Goal: Task Accomplishment & Management: Manage account settings

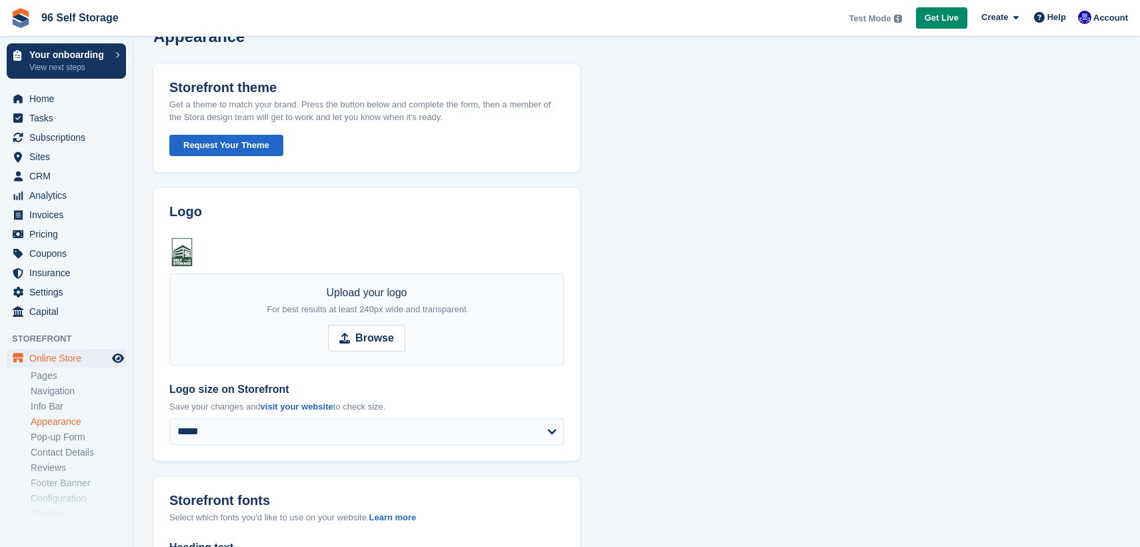
scroll to position [35, 0]
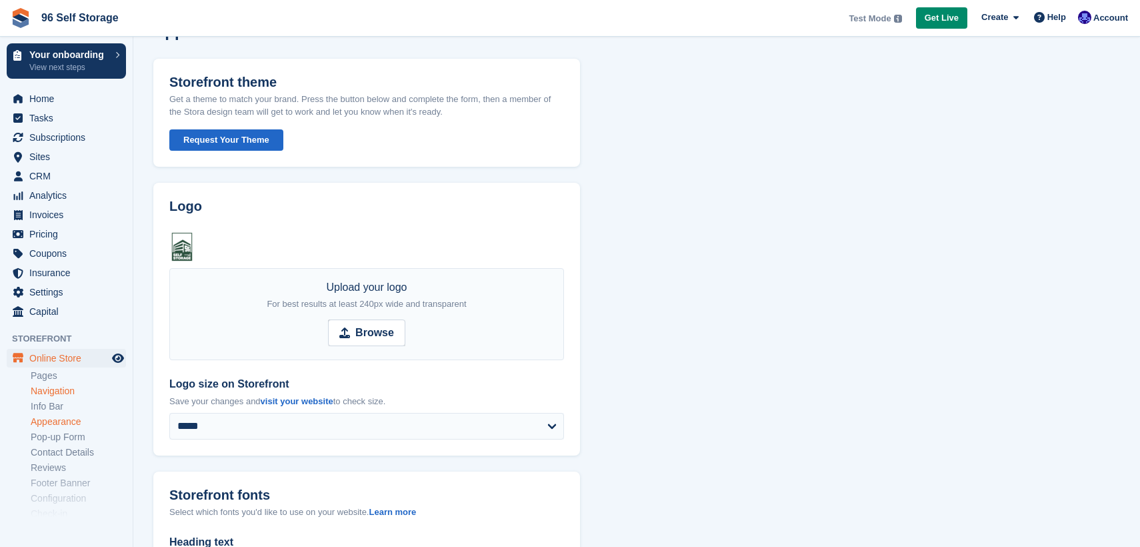
click at [60, 391] on link "Navigation" at bounding box center [78, 391] width 95 height 13
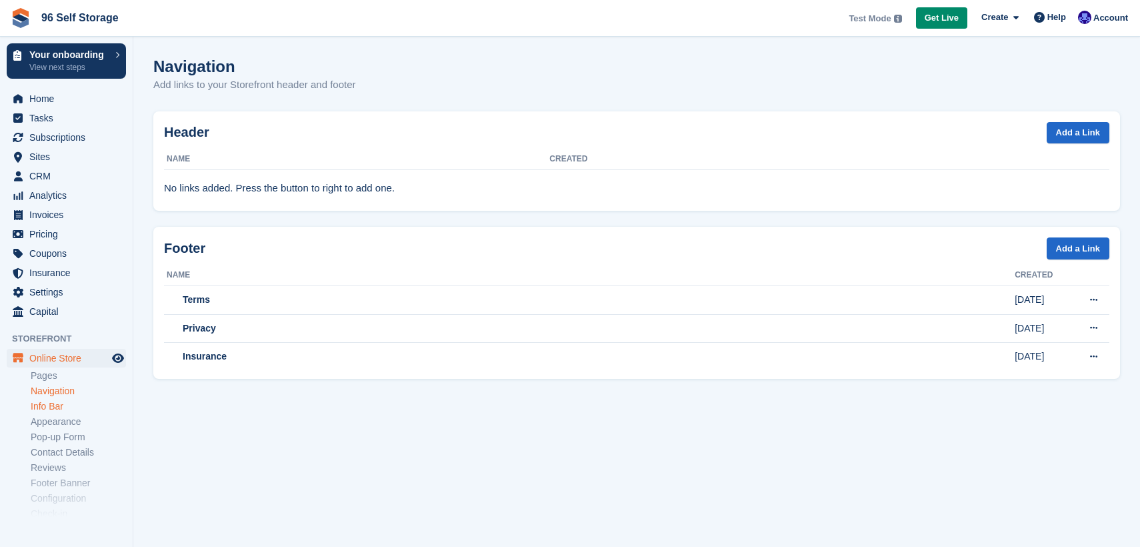
click at [57, 405] on link "Info Bar" at bounding box center [78, 406] width 95 height 13
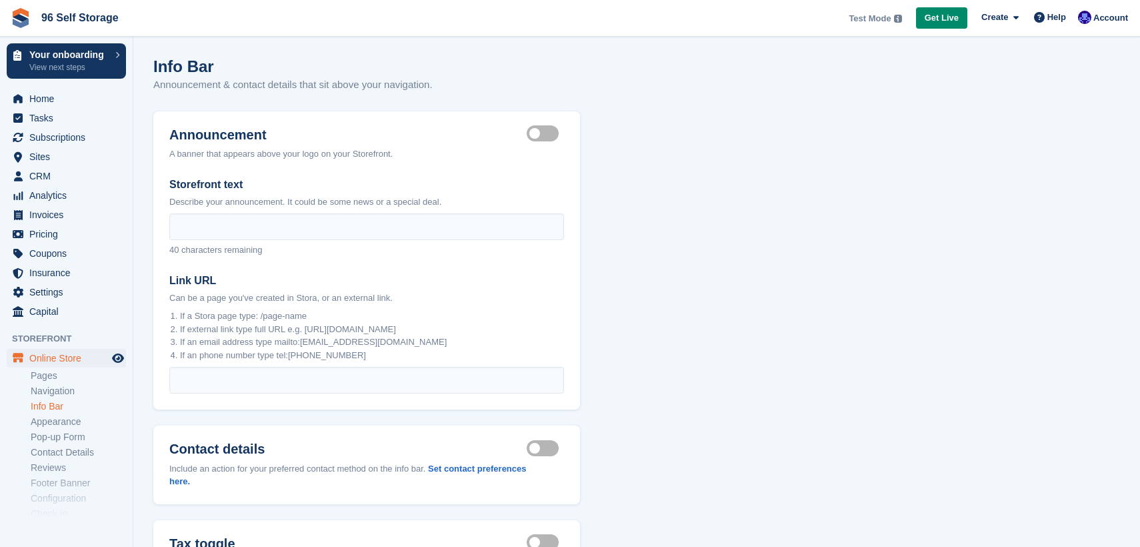
click at [540, 133] on label "Announcement visible" at bounding box center [545, 134] width 37 height 2
click at [536, 133] on label "Announcement visible" at bounding box center [545, 134] width 37 height 2
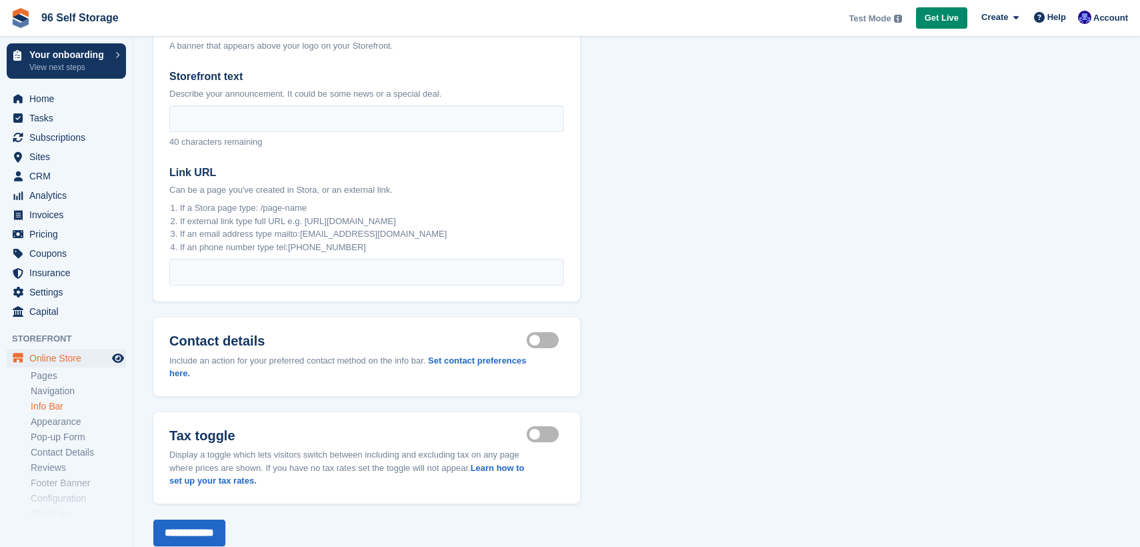
scroll to position [109, 0]
click at [475, 362] on link "Set contact preferences here." at bounding box center [347, 366] width 357 height 23
click at [59, 425] on link "Appearance" at bounding box center [78, 421] width 95 height 13
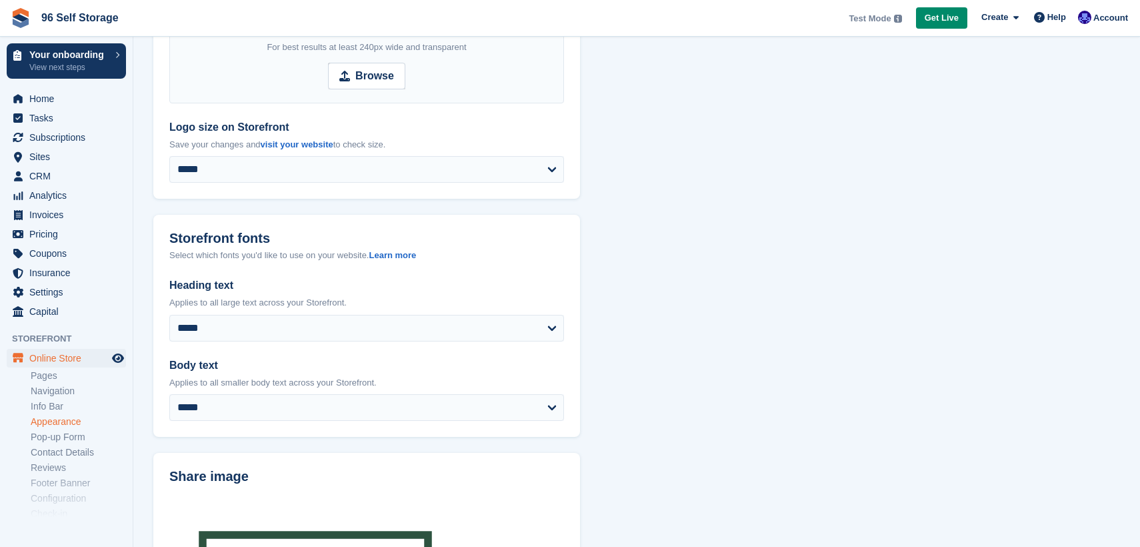
scroll to position [331, 0]
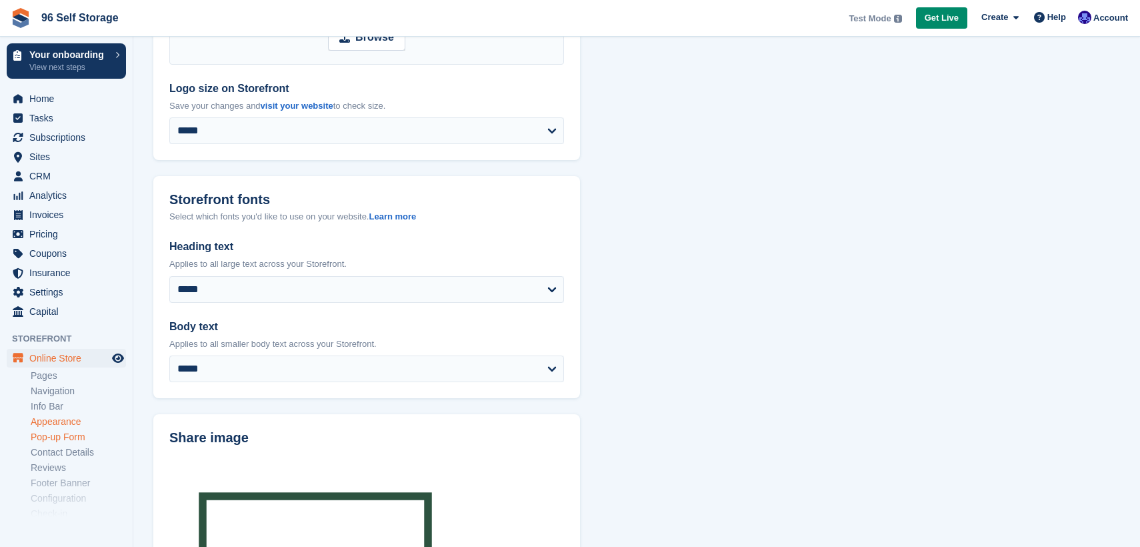
click at [54, 440] on link "Pop-up Form" at bounding box center [78, 437] width 95 height 13
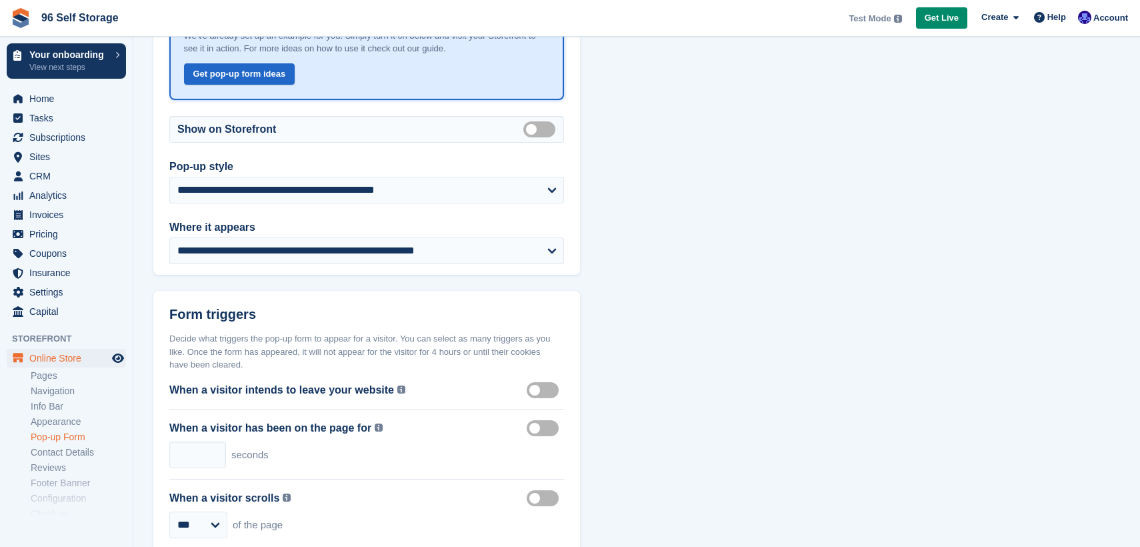
scroll to position [173, 0]
click at [73, 453] on link "Contact Details" at bounding box center [78, 452] width 95 height 13
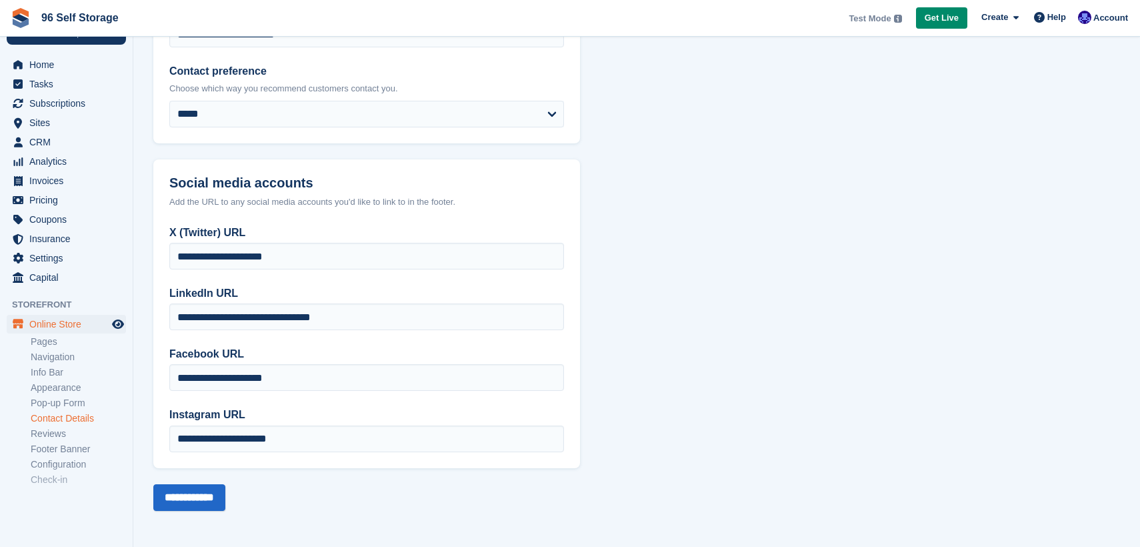
scroll to position [54, 0]
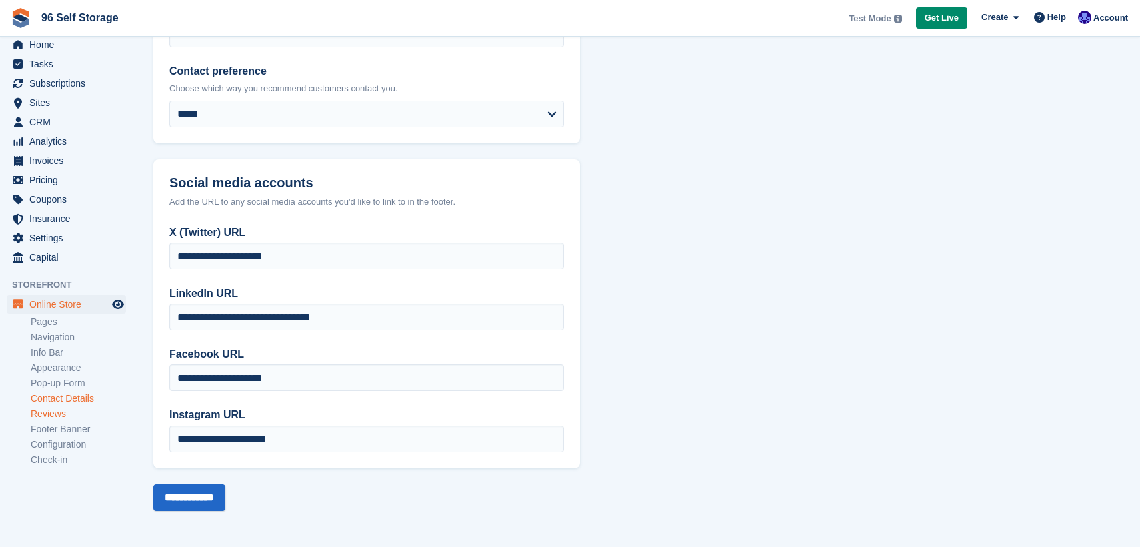
click at [57, 413] on link "Reviews" at bounding box center [78, 413] width 95 height 13
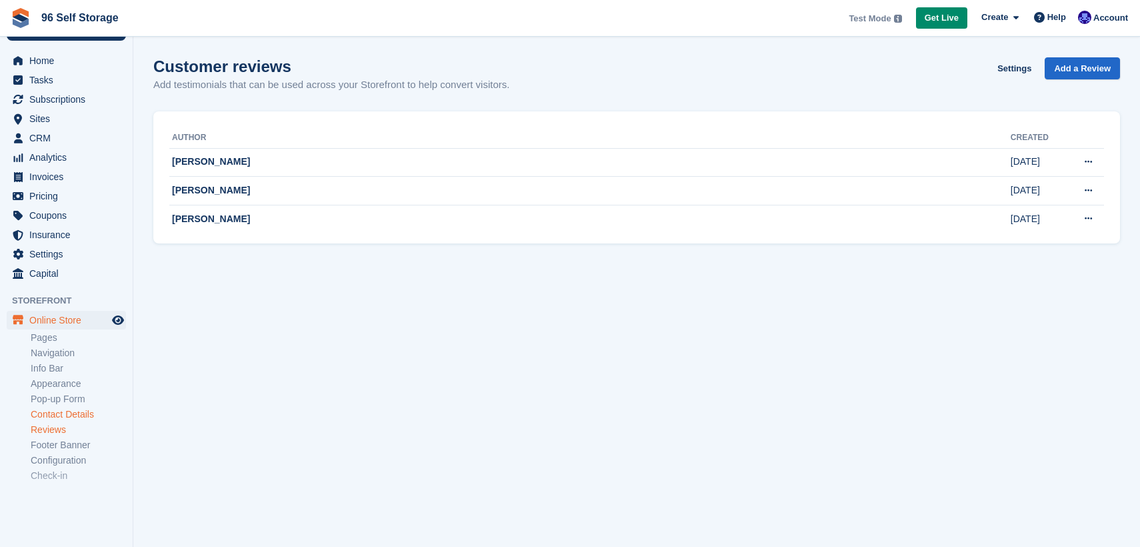
scroll to position [54, 0]
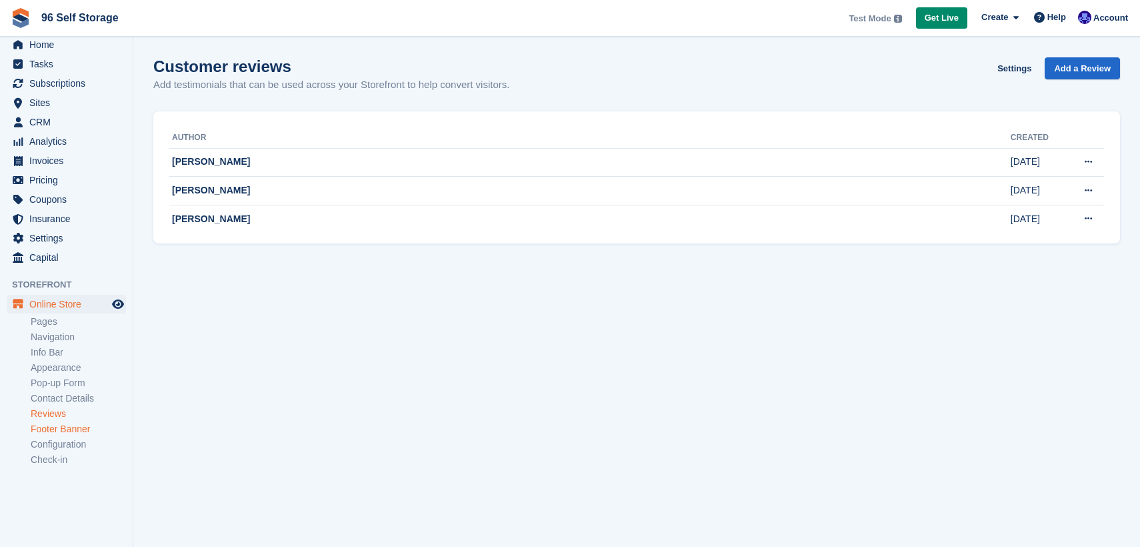
click at [69, 431] on link "Footer Banner" at bounding box center [78, 429] width 95 height 13
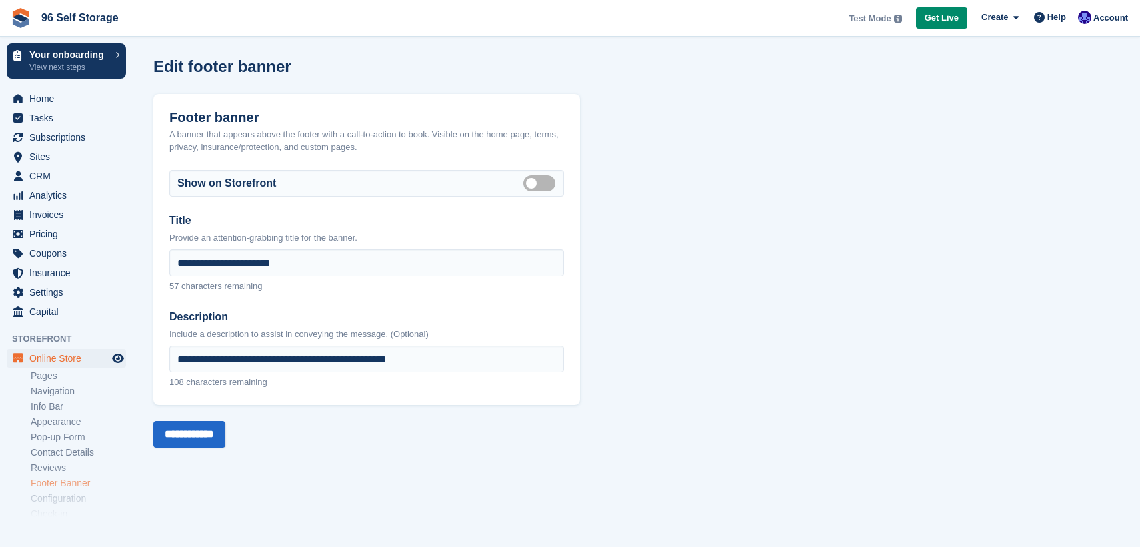
scroll to position [54, 0]
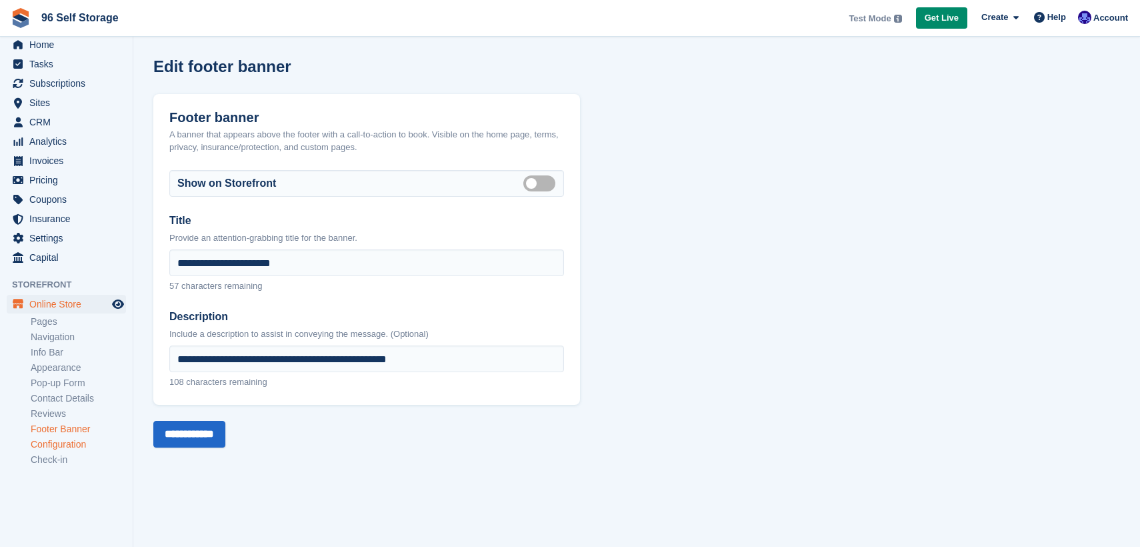
click at [63, 448] on link "Configuration" at bounding box center [78, 444] width 95 height 13
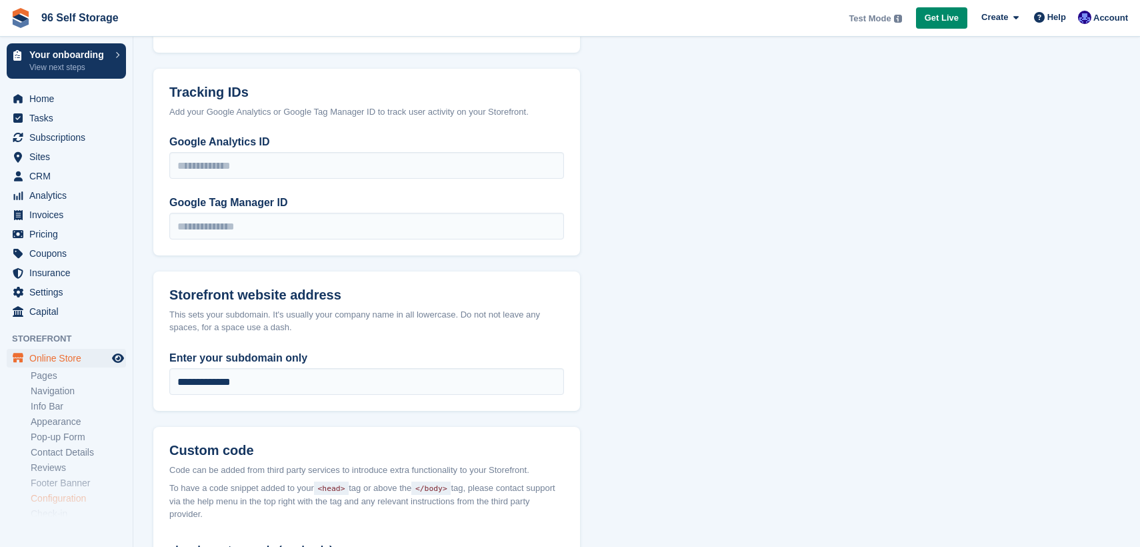
scroll to position [692, 0]
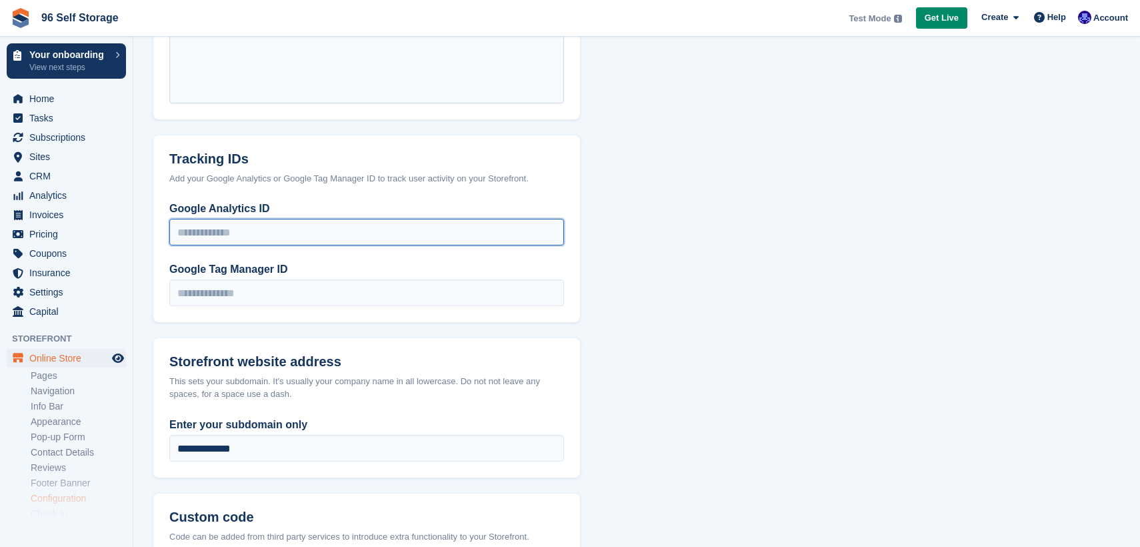
click at [272, 221] on input "Google Analytics ID" at bounding box center [366, 232] width 395 height 27
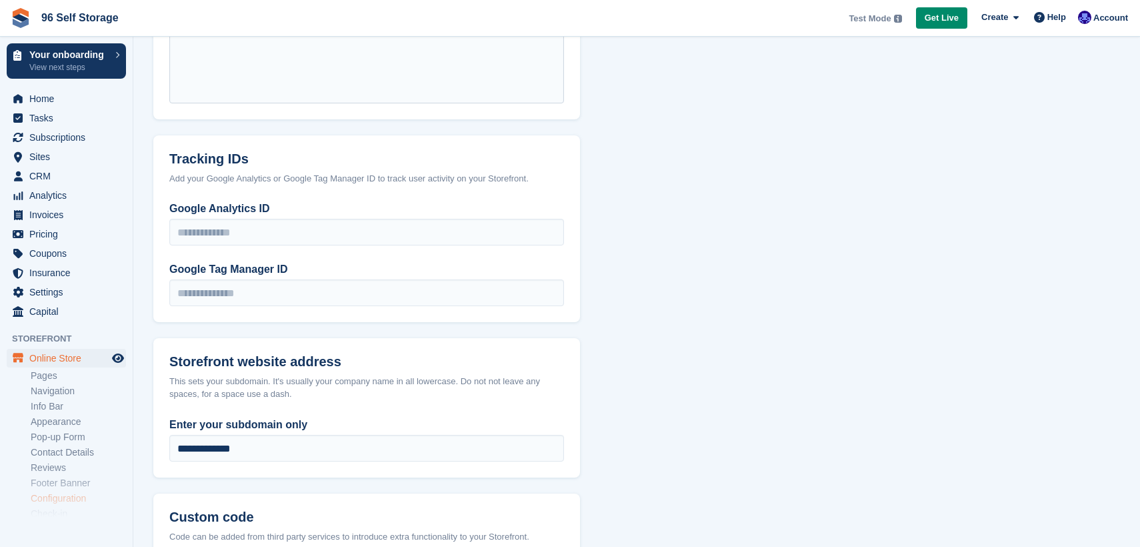
click at [708, 338] on section "Configuration Connect your domain Get your website domain or subdomain set up f…" at bounding box center [636, 104] width 1007 height 1593
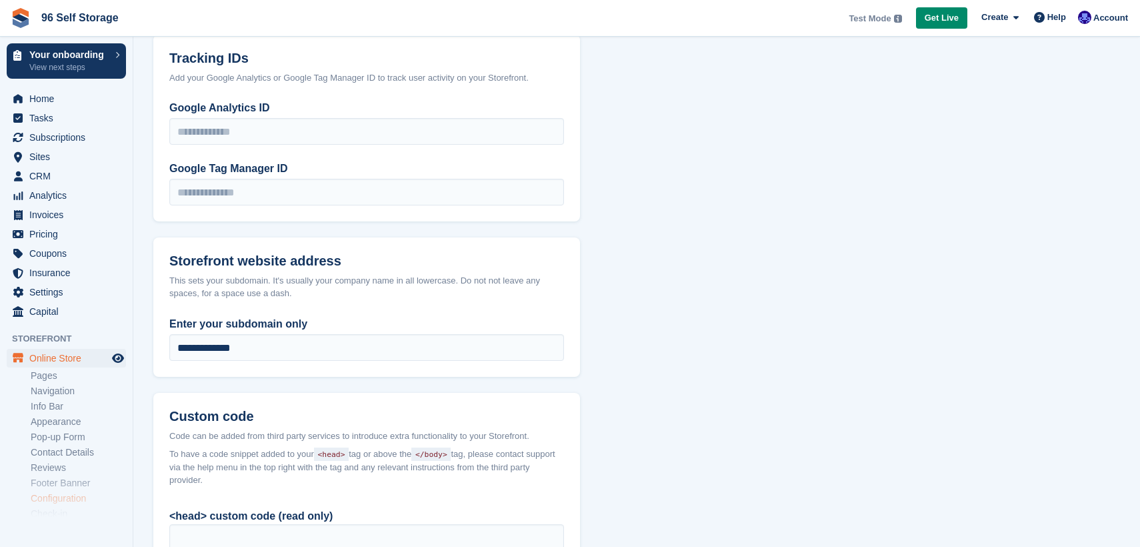
scroll to position [789, 0]
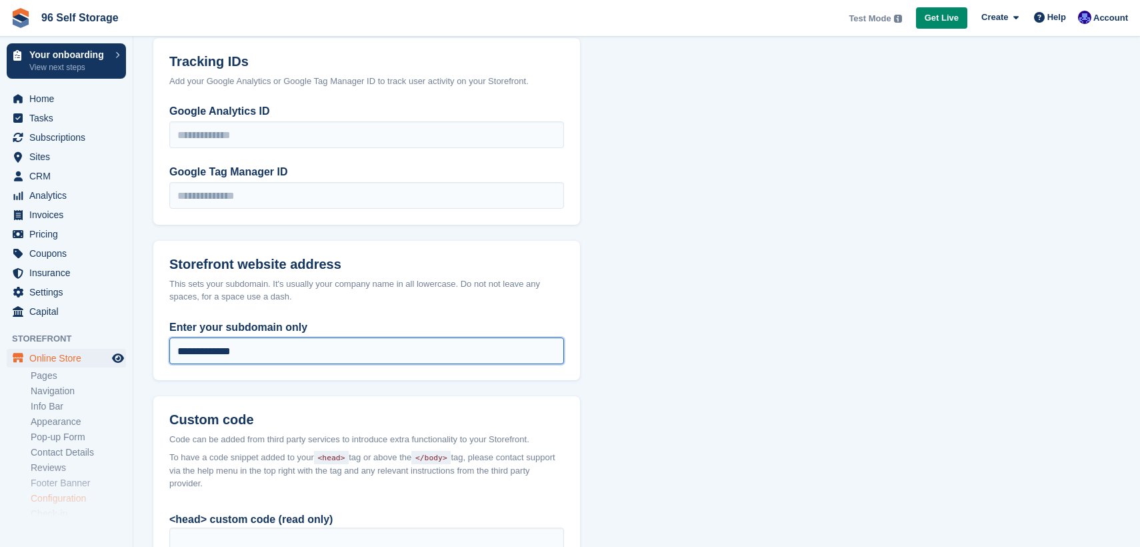
click at [504, 355] on input "**********" at bounding box center [366, 350] width 395 height 27
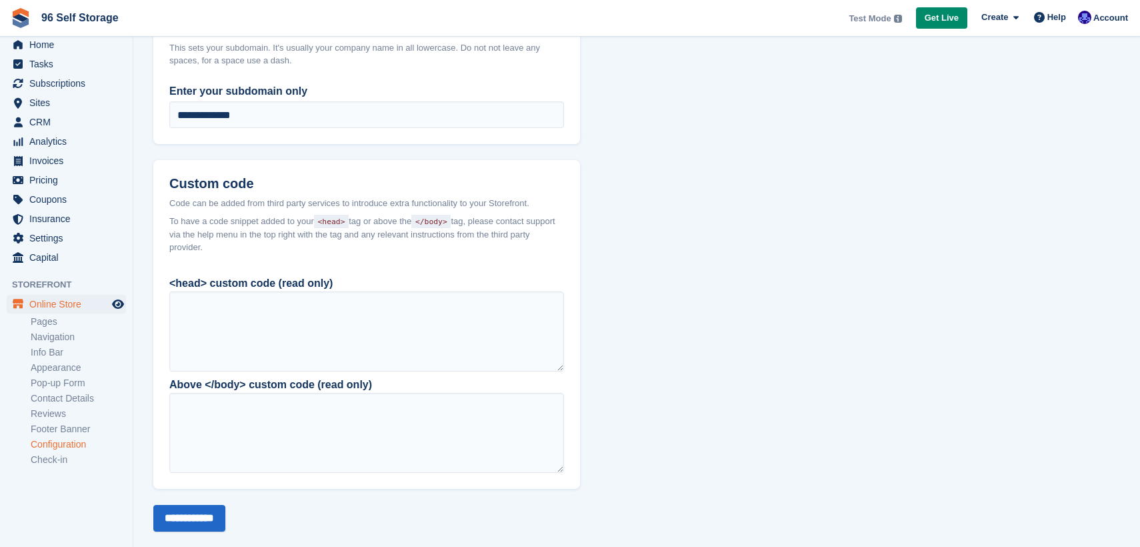
scroll to position [1044, 0]
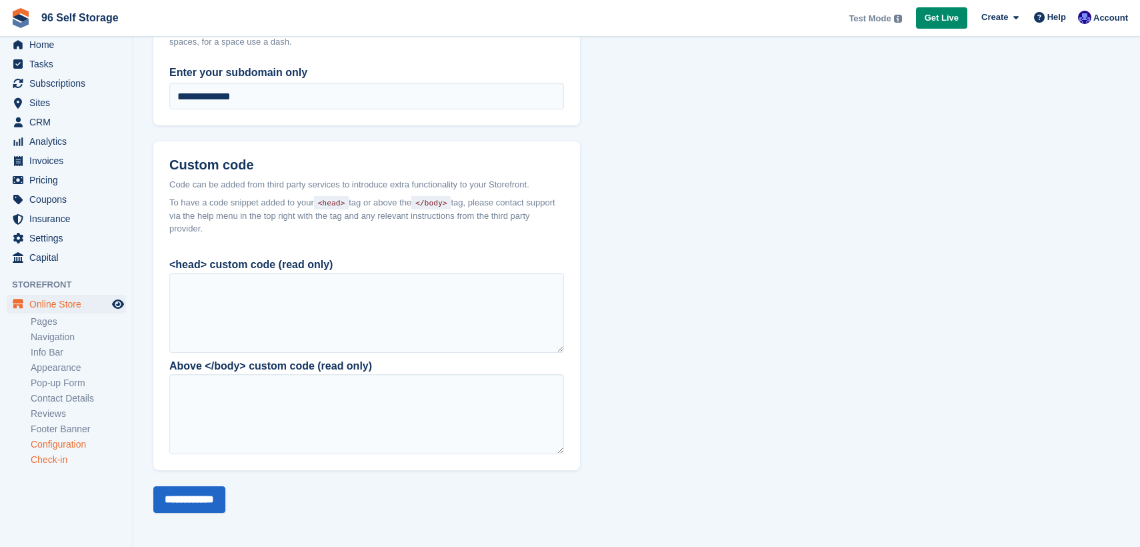
click at [49, 462] on link "Check-in" at bounding box center [78, 460] width 95 height 13
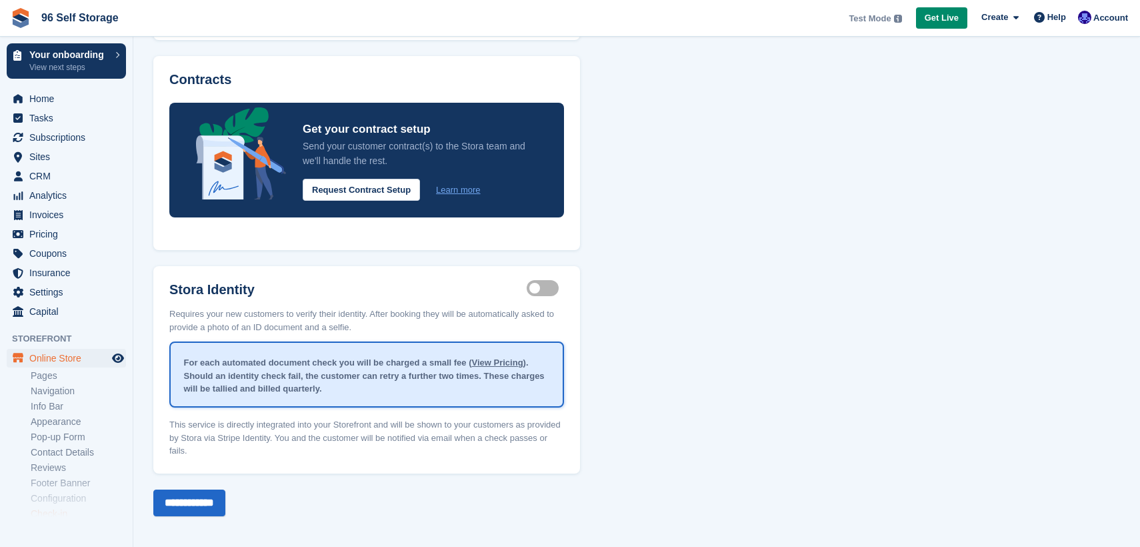
scroll to position [206, 0]
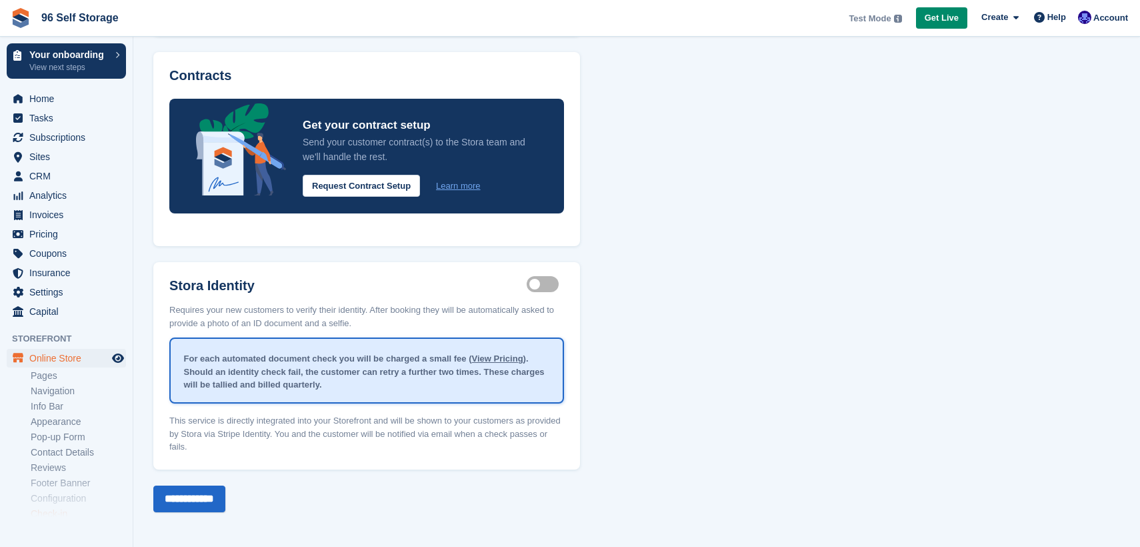
click at [494, 355] on link "View Pricing" at bounding box center [497, 358] width 51 height 10
